Goal: Task Accomplishment & Management: Manage account settings

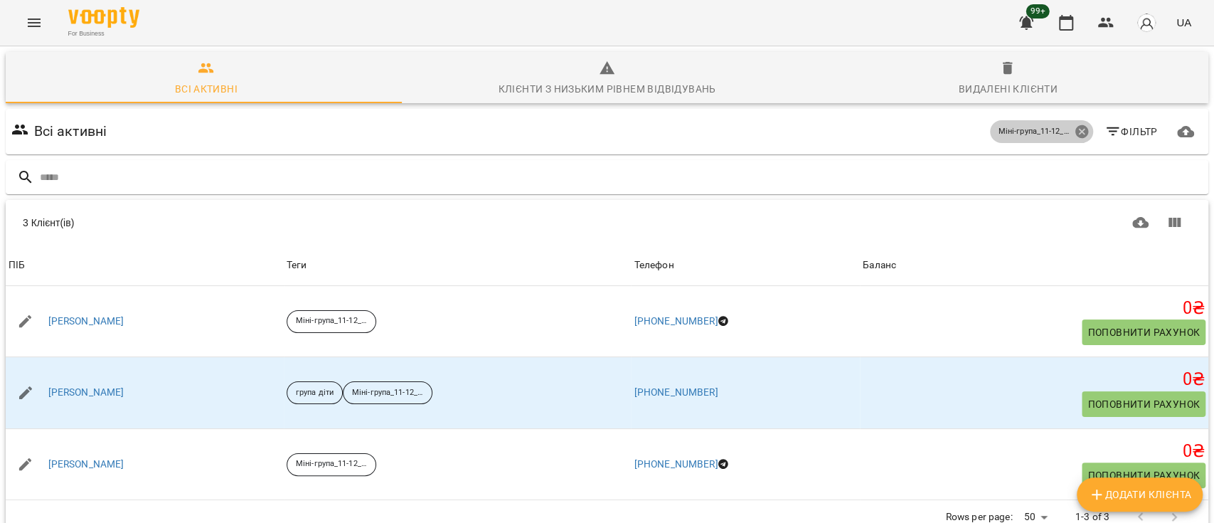
click at [1074, 129] on icon at bounding box center [1082, 132] width 16 height 16
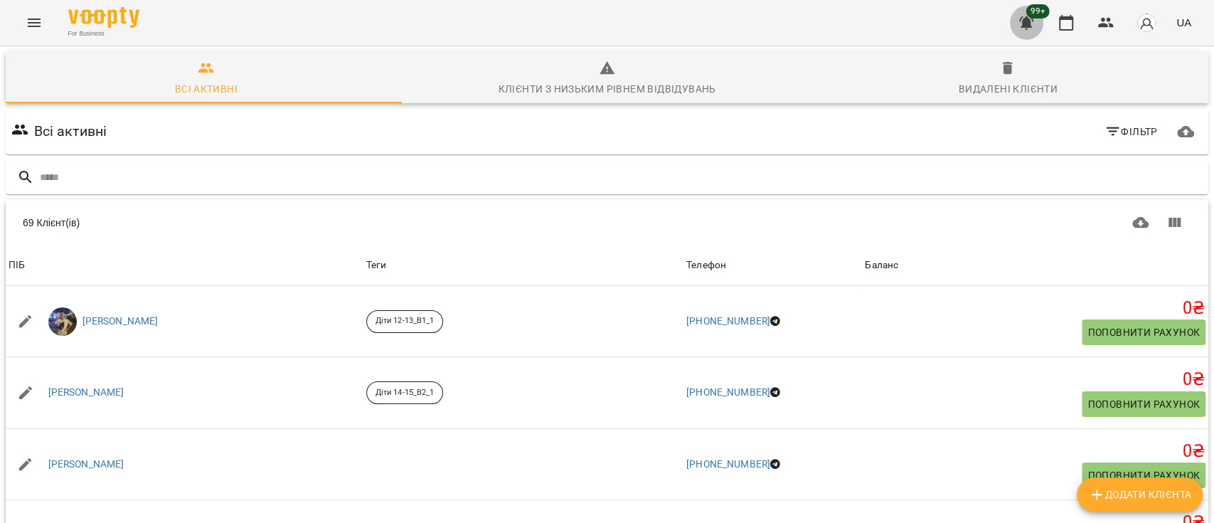
click at [1026, 21] on icon "button" at bounding box center [1026, 23] width 14 height 14
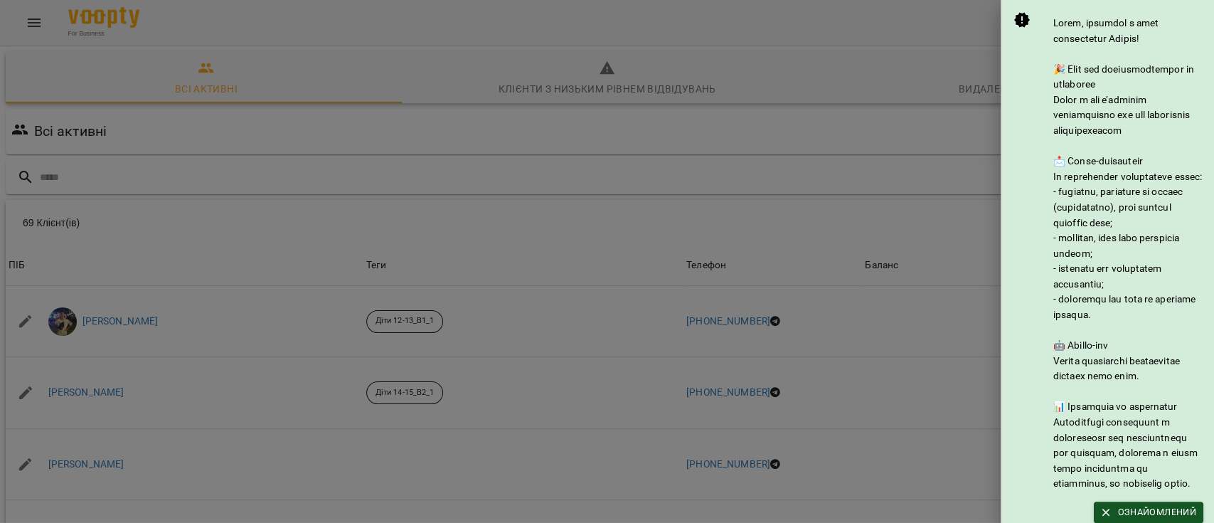
scroll to position [257, 0]
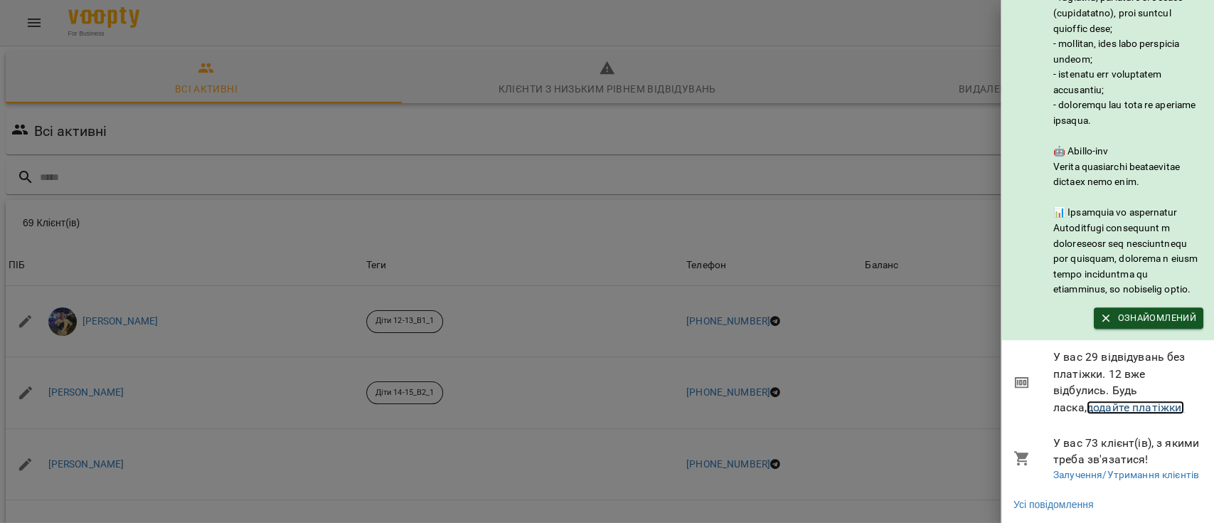
click at [1104, 400] on link "додайте платіжки!" at bounding box center [1135, 407] width 98 height 14
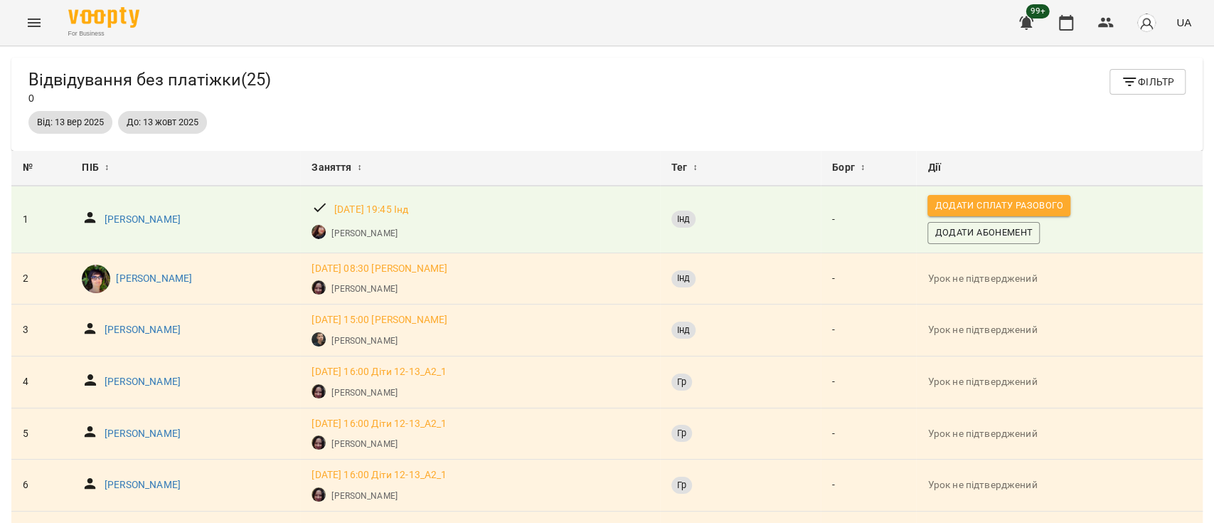
click at [30, 24] on icon "Menu" at bounding box center [34, 22] width 17 height 17
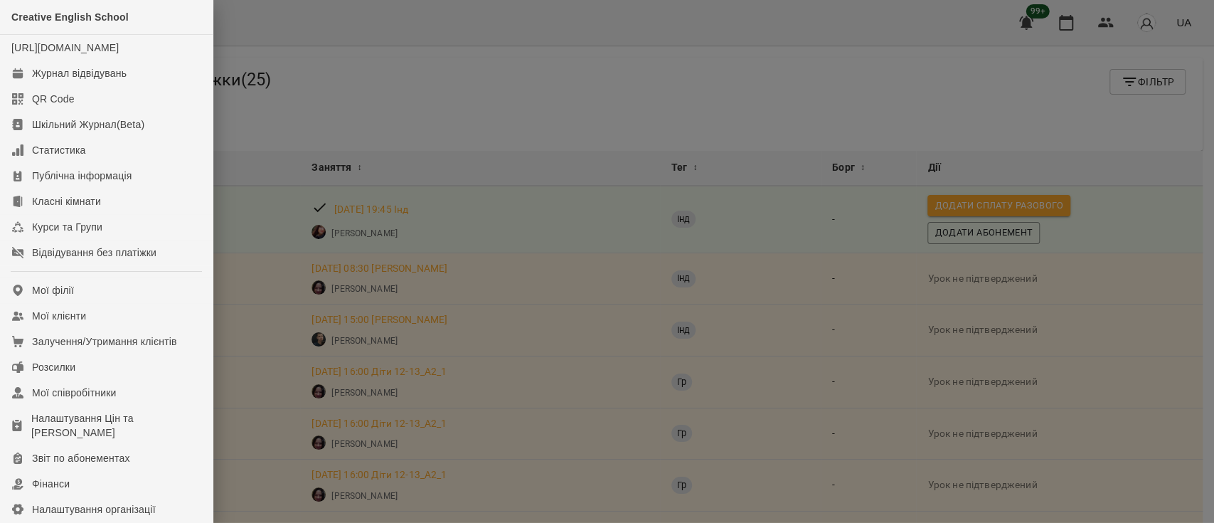
click at [875, 89] on div at bounding box center [607, 261] width 1214 height 523
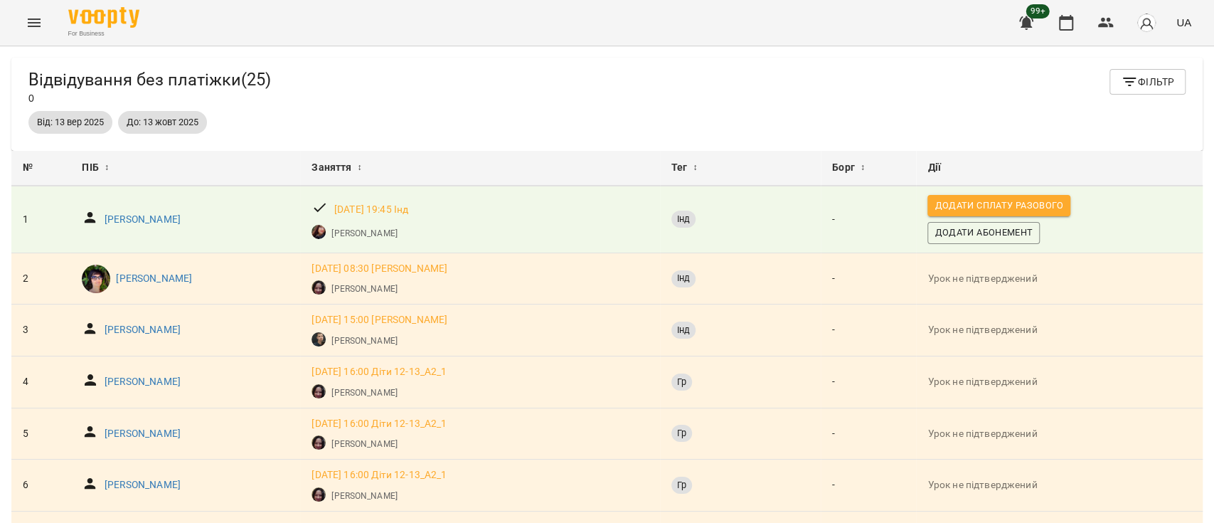
click at [1027, 26] on icon "button" at bounding box center [1026, 23] width 14 height 14
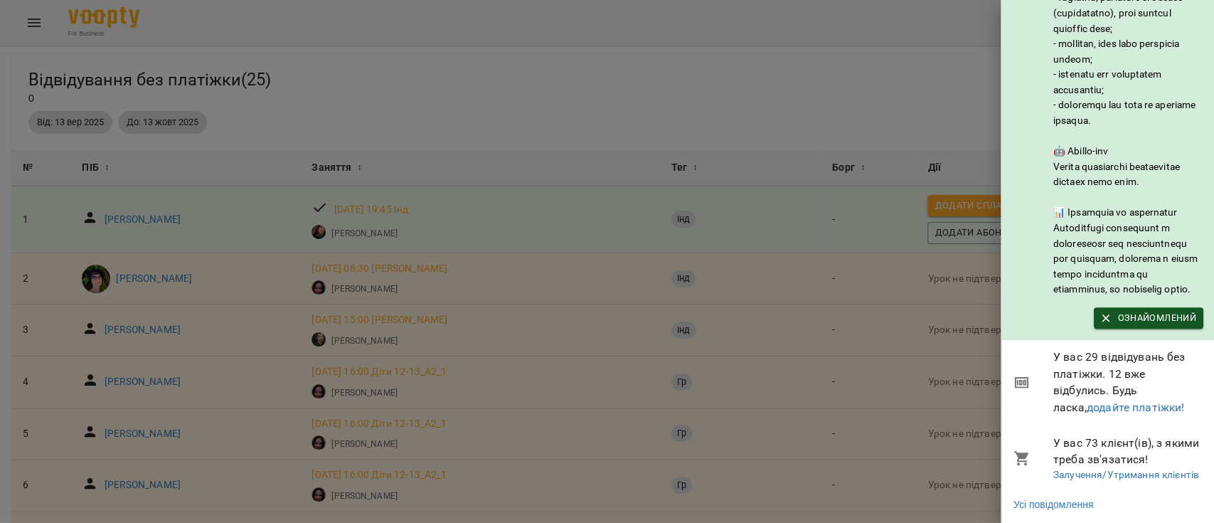
scroll to position [257, 0]
click at [1089, 400] on link "додайте платіжки!" at bounding box center [1135, 407] width 98 height 14
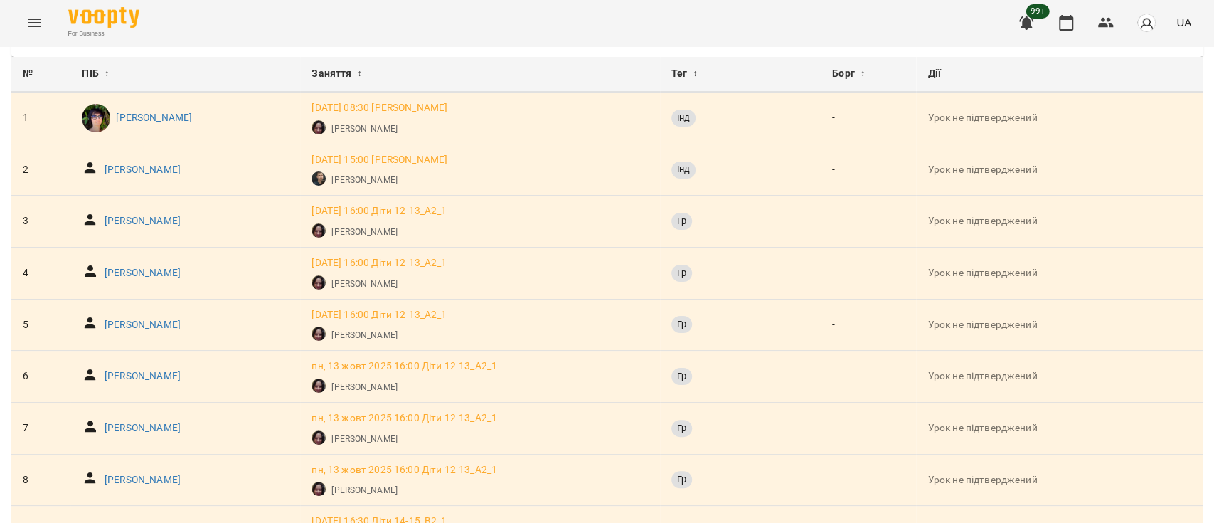
scroll to position [75, 0]
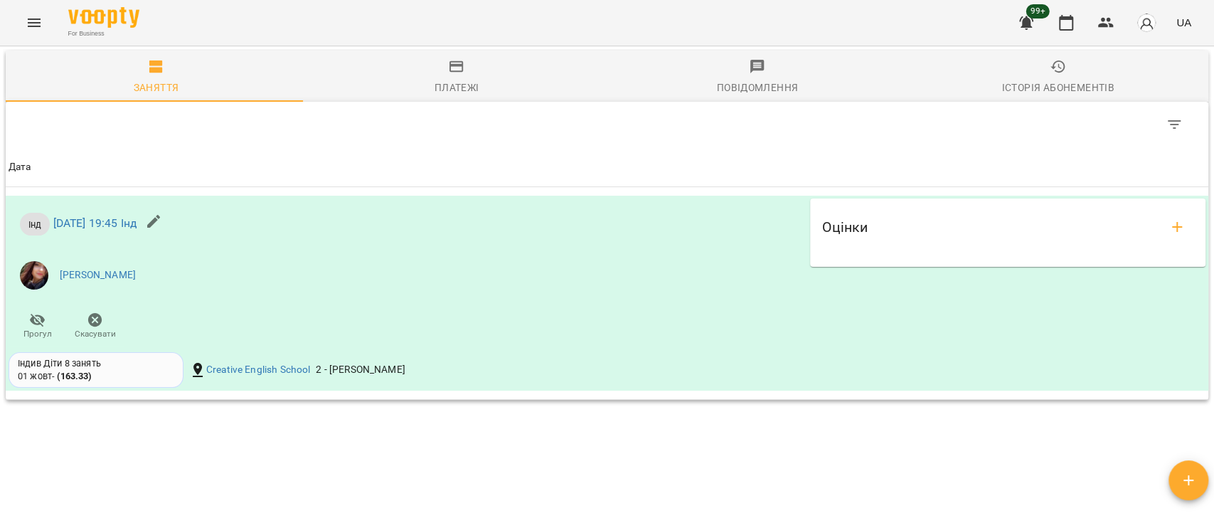
scroll to position [948, 0]
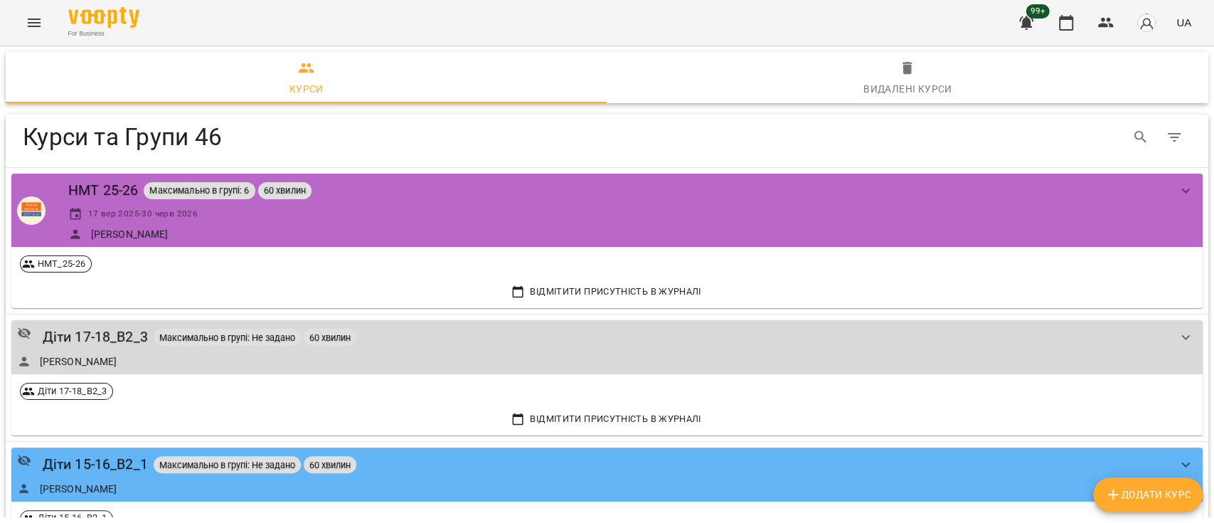
click at [712, 128] on div "Table Toolbar" at bounding box center [932, 137] width 518 height 34
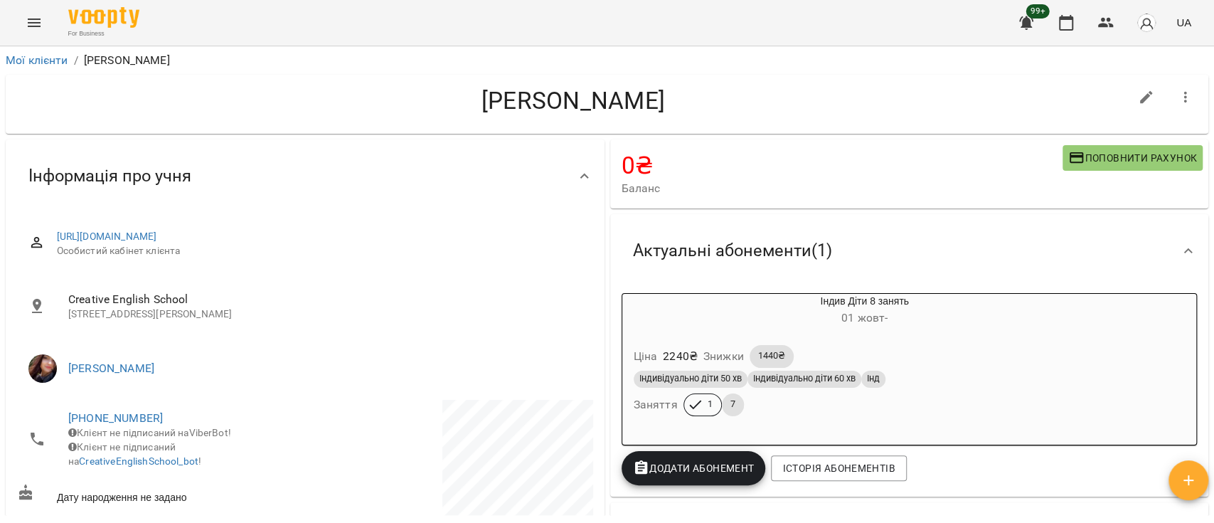
click at [34, 23] on icon "Menu" at bounding box center [34, 22] width 17 height 17
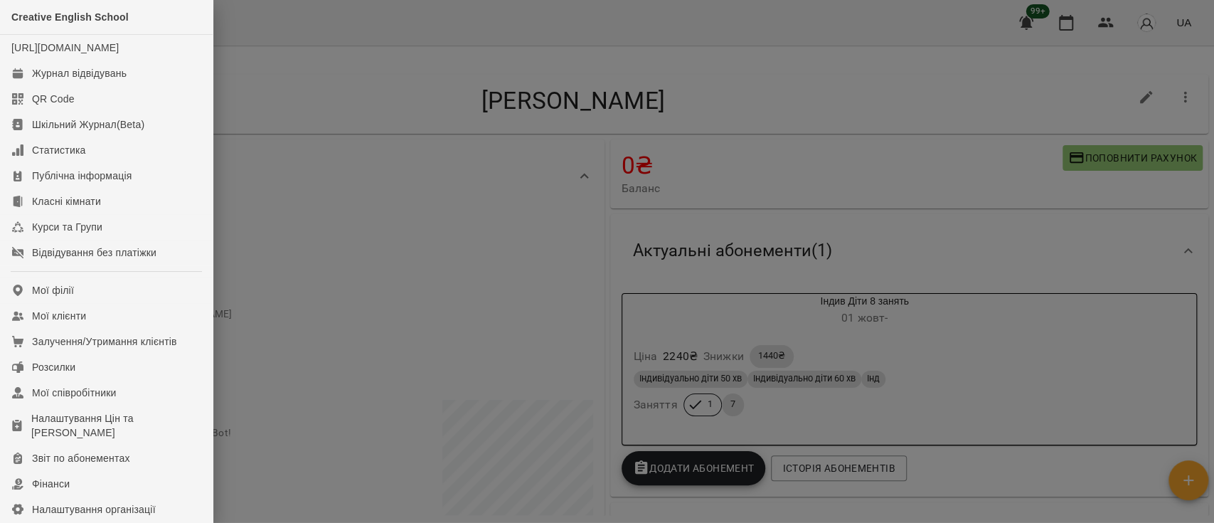
click at [930, 65] on div at bounding box center [607, 261] width 1214 height 523
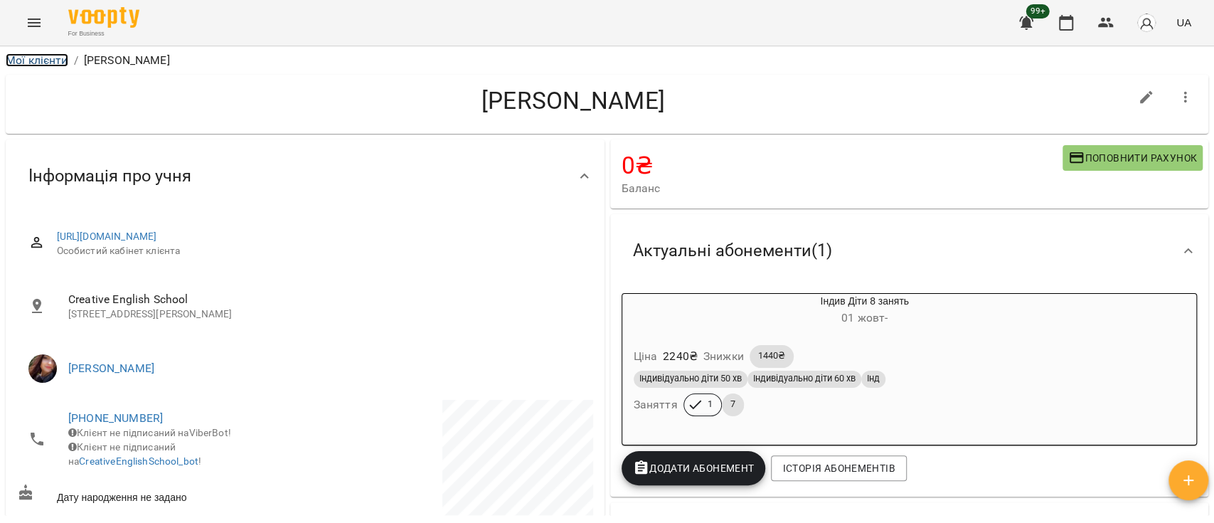
click at [34, 60] on link "Мої клієнти" at bounding box center [37, 60] width 63 height 14
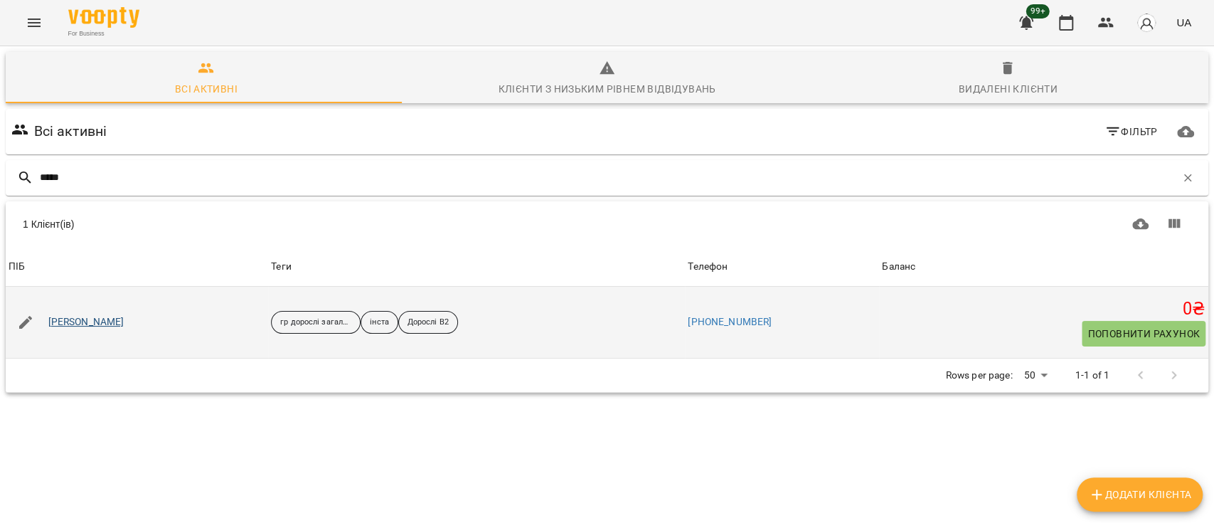
type input "*****"
click at [114, 320] on link "[PERSON_NAME]" at bounding box center [86, 322] width 76 height 14
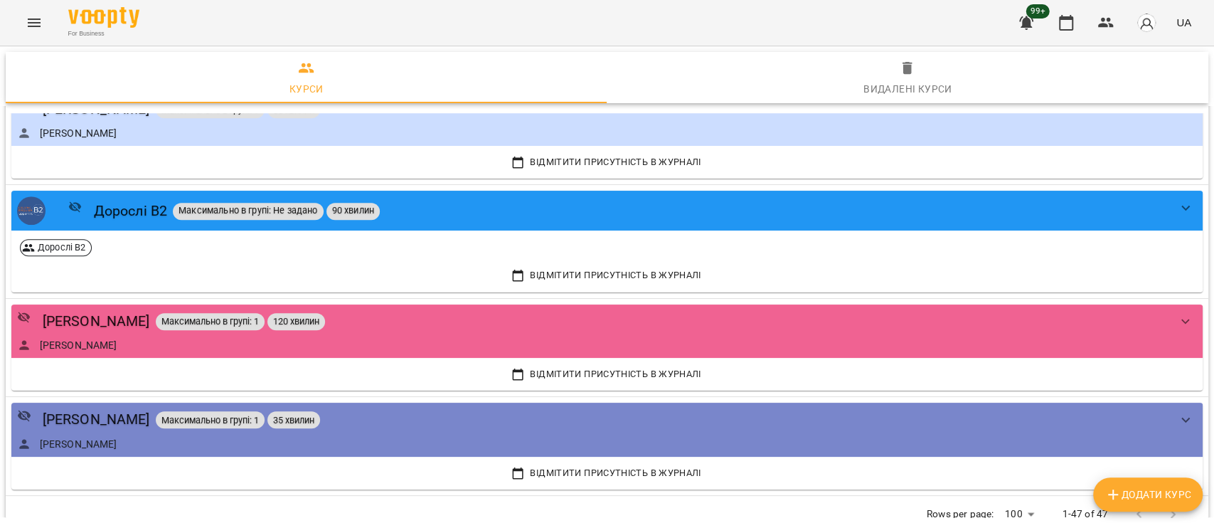
scroll to position [4413, 0]
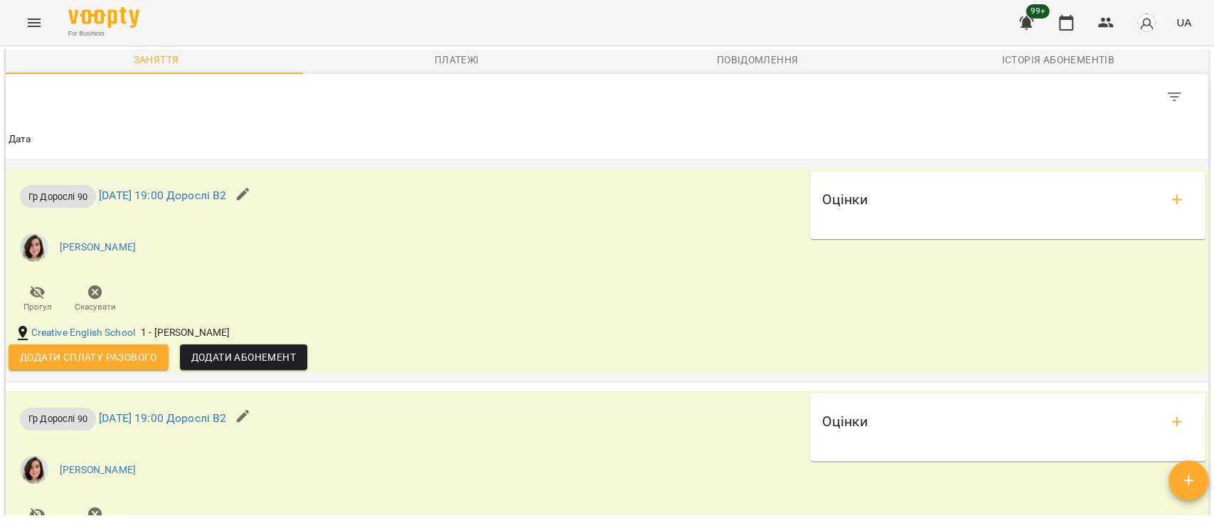
scroll to position [1042, 0]
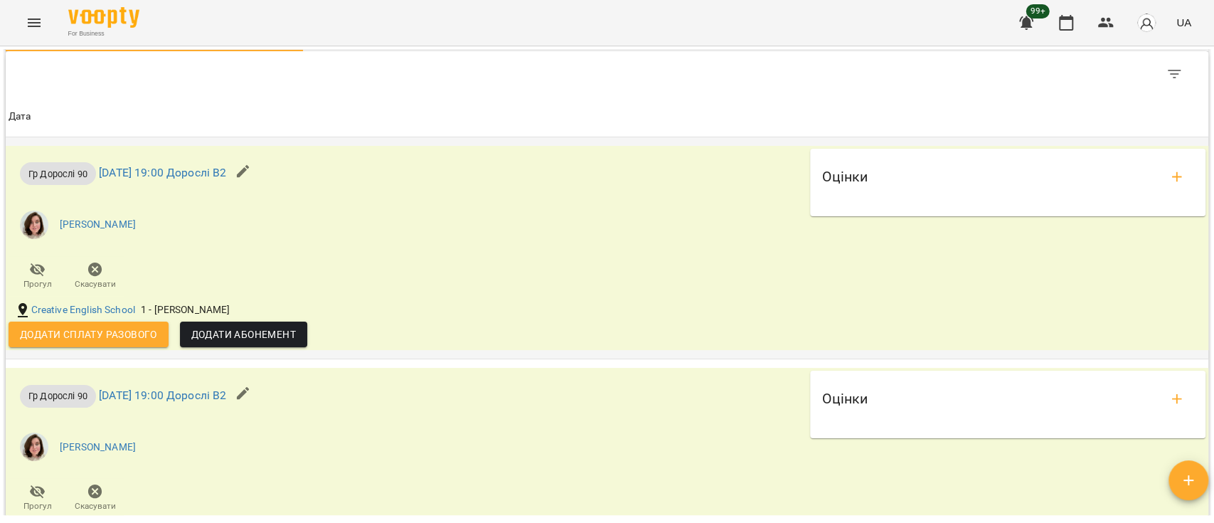
click at [51, 341] on span "Додати сплату разового" at bounding box center [88, 334] width 137 height 17
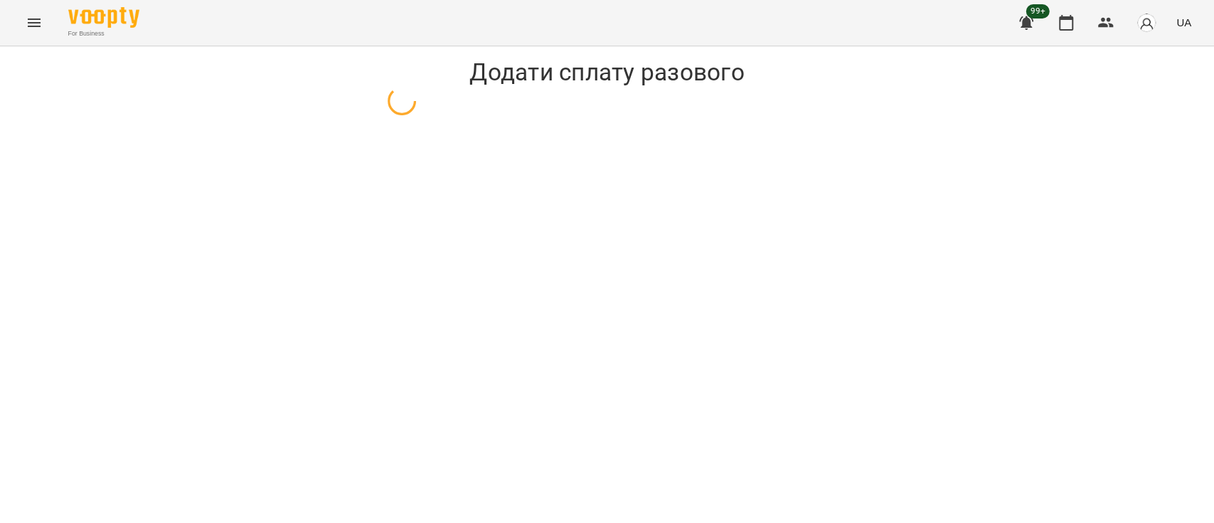
select select "**********"
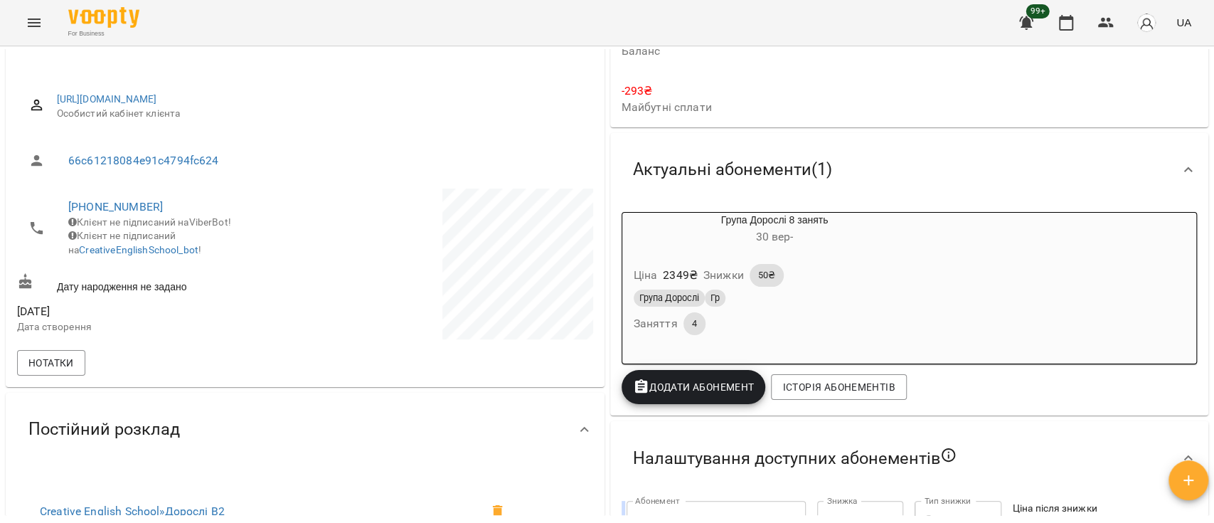
scroll to position [95, 0]
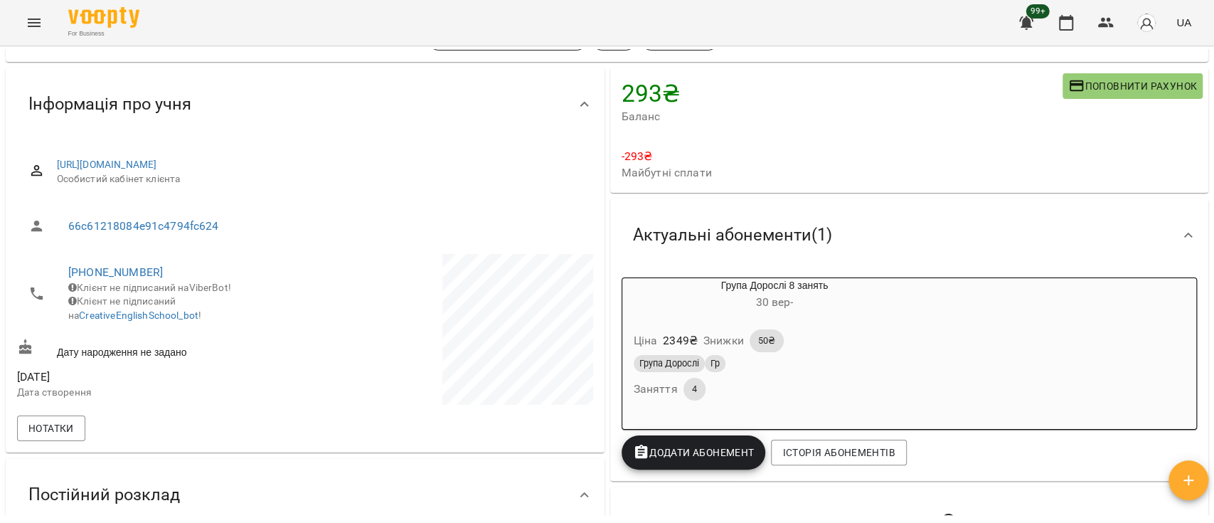
click at [856, 340] on div "Ціна 2349 ₴ Знижки 50₴" at bounding box center [775, 340] width 288 height 28
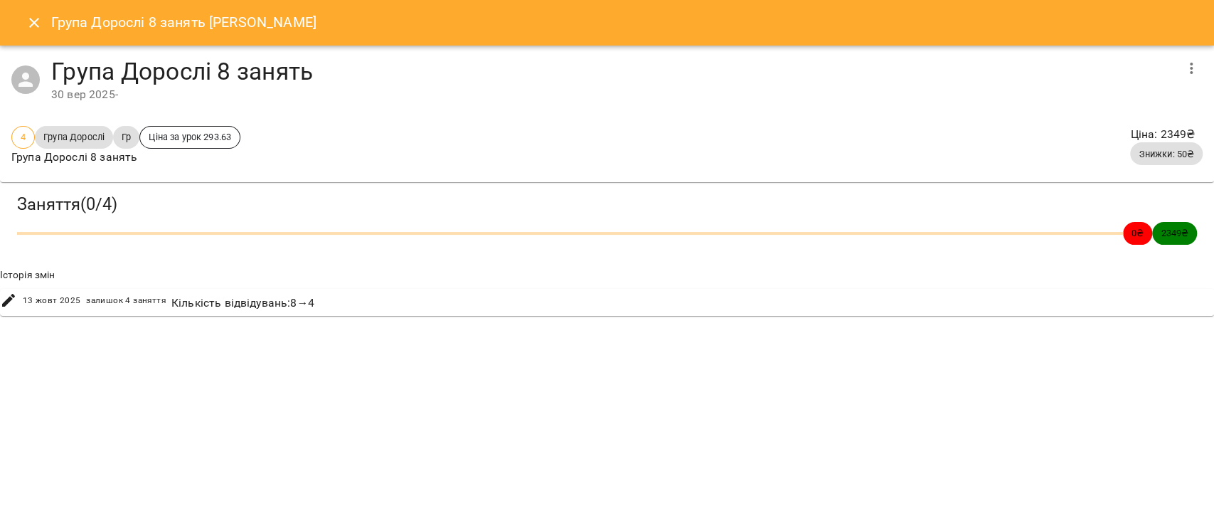
click at [31, 19] on icon "Close" at bounding box center [34, 23] width 10 height 10
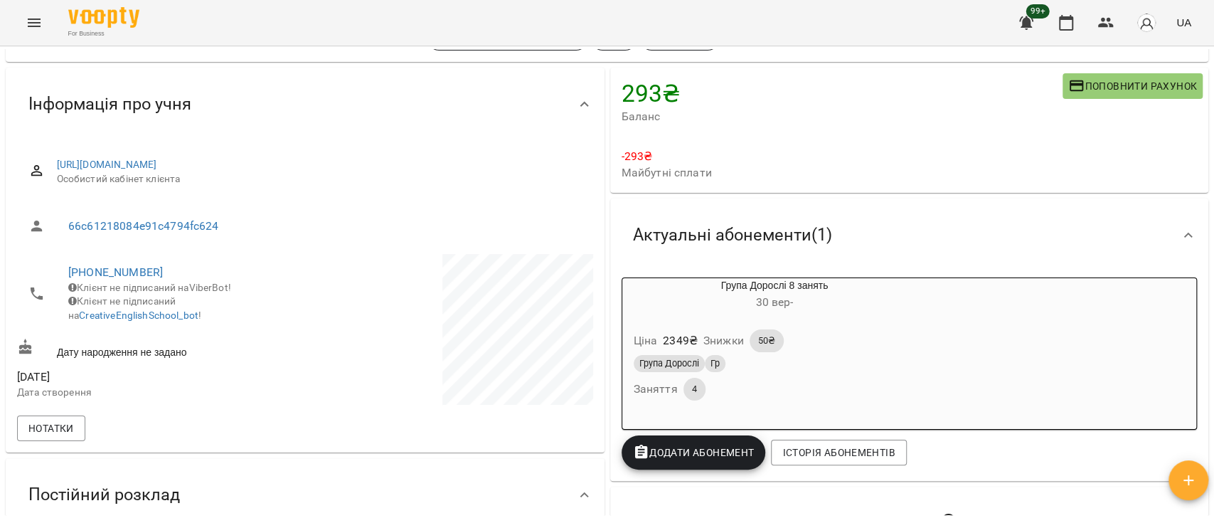
click at [919, 339] on div "Ціна 2349 ₴ Знижки 50₴" at bounding box center [775, 340] width 288 height 28
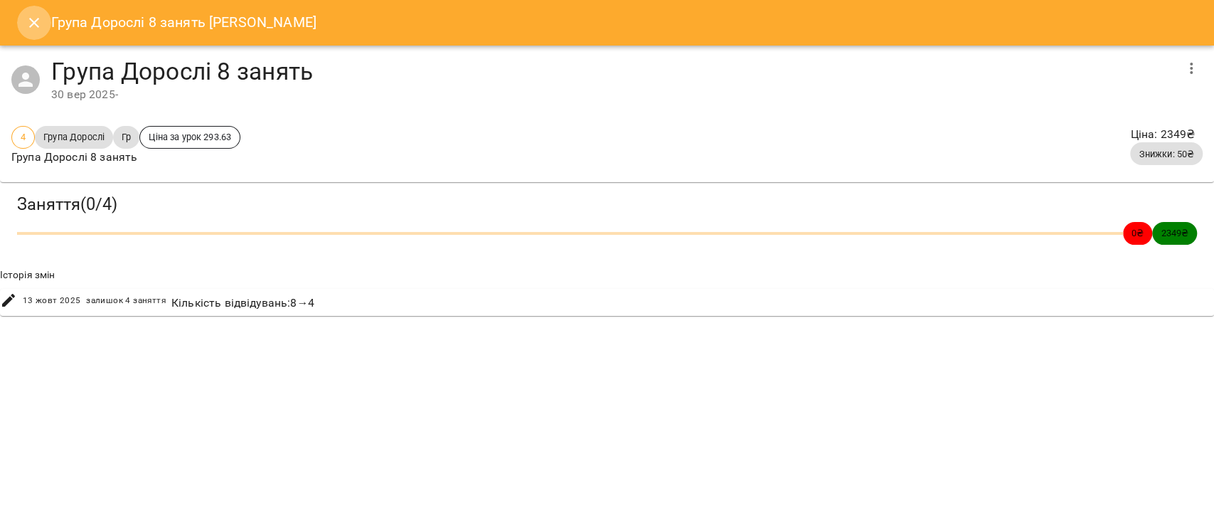
click at [33, 23] on icon "Close" at bounding box center [34, 23] width 10 height 10
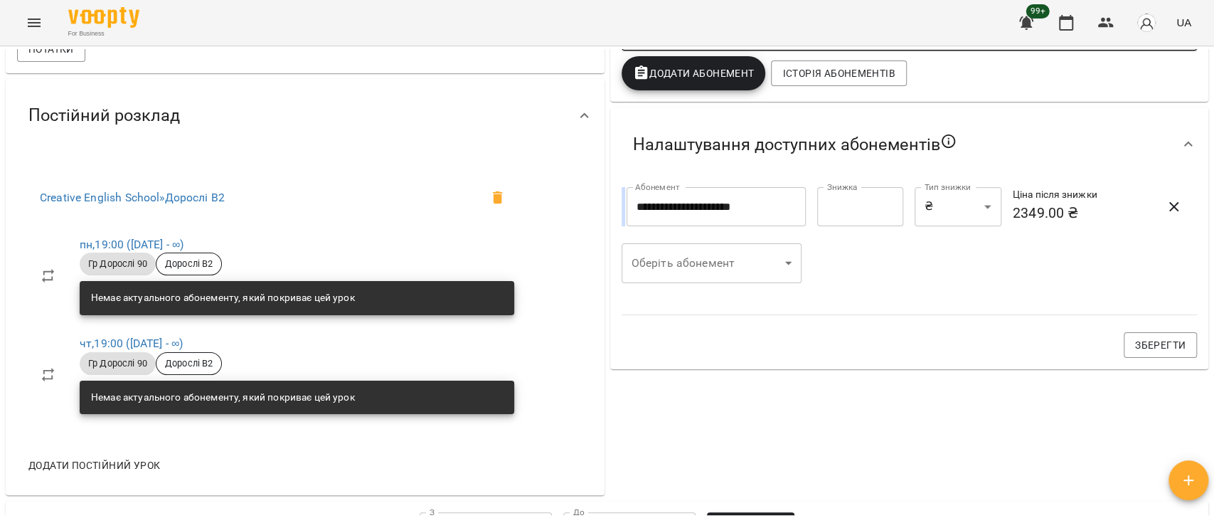
scroll to position [189, 0]
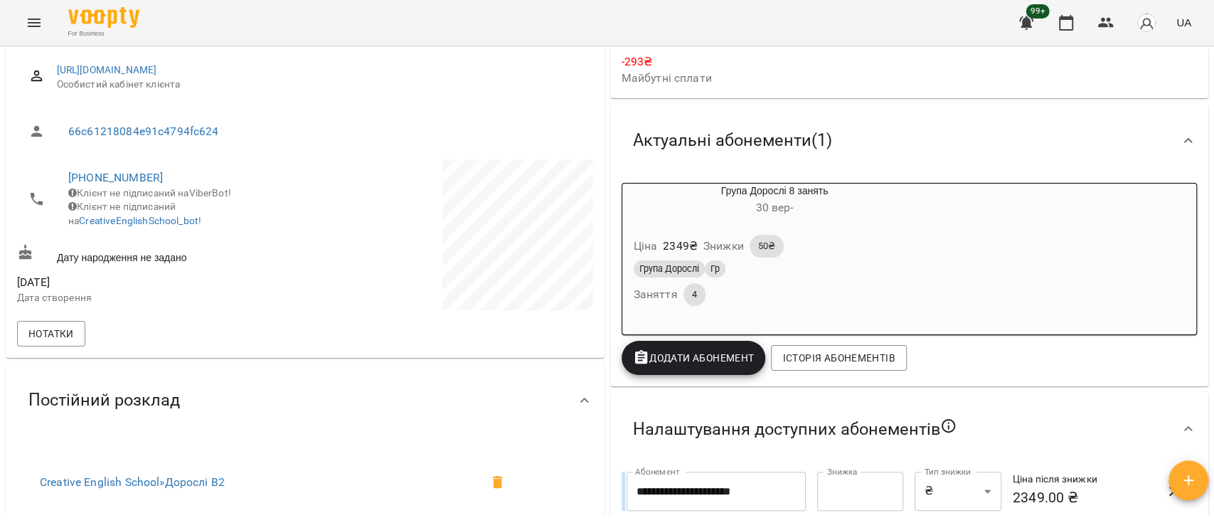
click at [902, 244] on div "Ціна 2349 ₴ Знижки 50₴" at bounding box center [775, 246] width 288 height 28
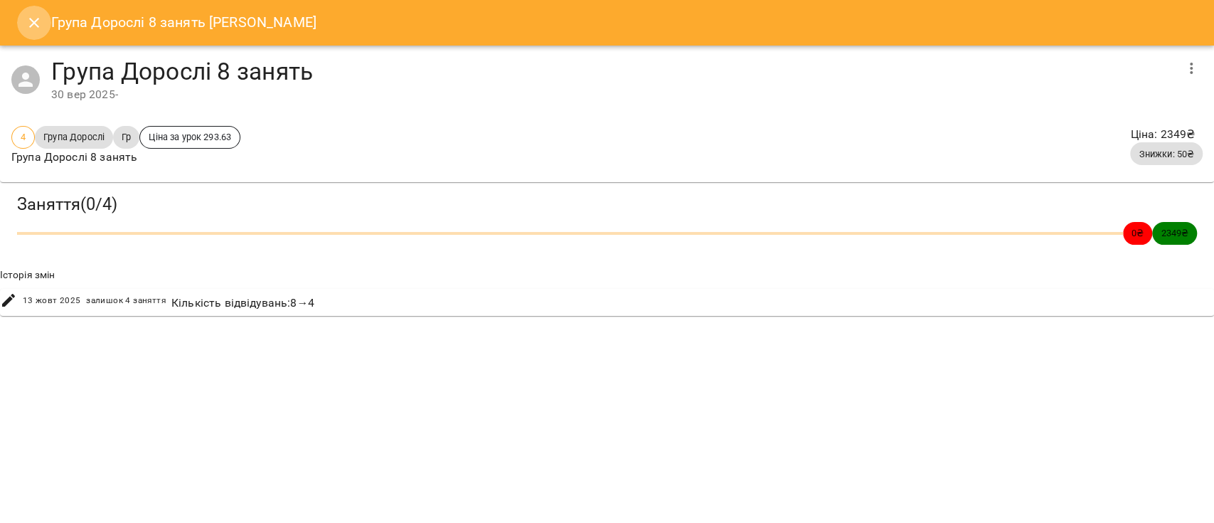
click at [31, 26] on icon "Close" at bounding box center [34, 22] width 17 height 17
